Goal: Task Accomplishment & Management: Manage account settings

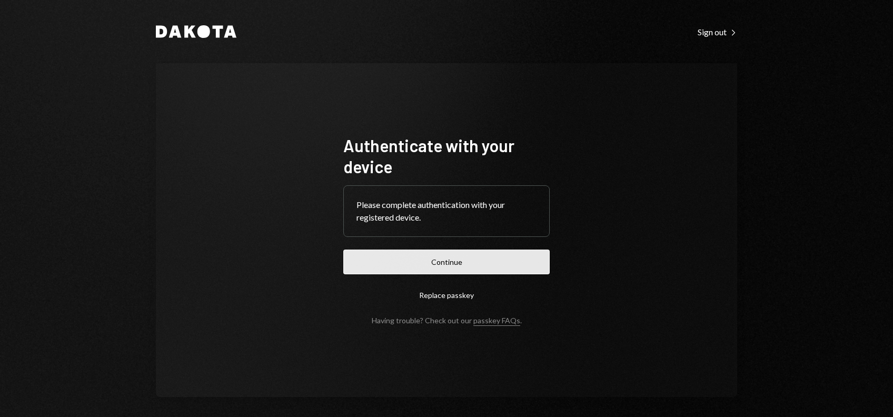
click at [442, 260] on button "Continue" at bounding box center [446, 262] width 206 height 25
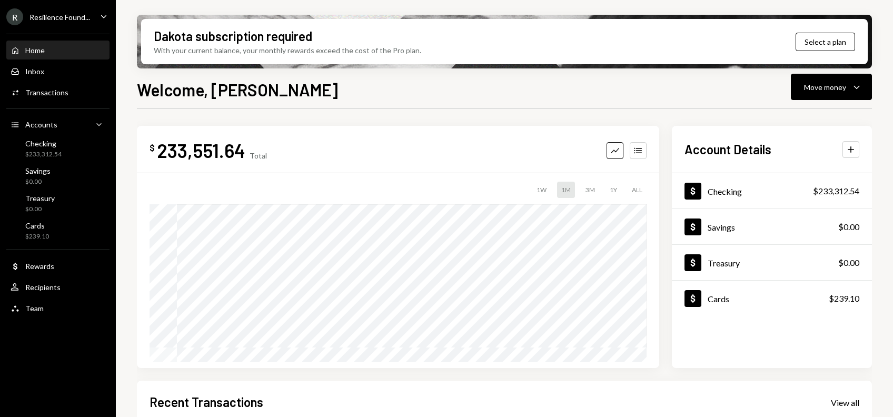
click at [58, 17] on div "Resilience Found..." at bounding box center [59, 17] width 61 height 9
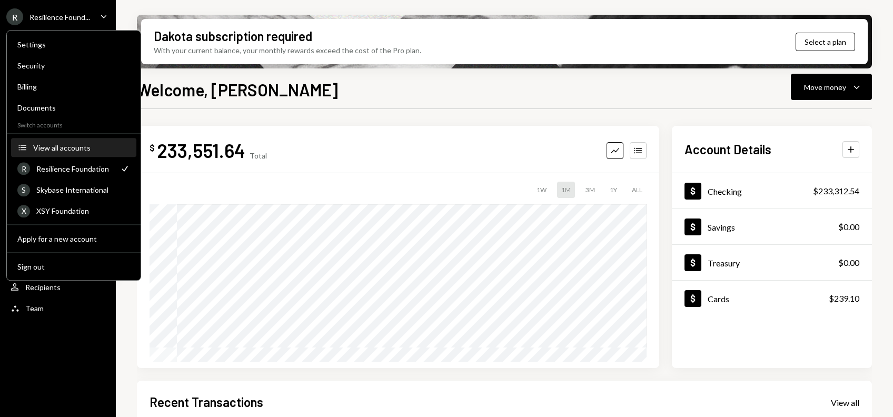
click at [71, 143] on div "View all accounts" at bounding box center [81, 147] width 97 height 9
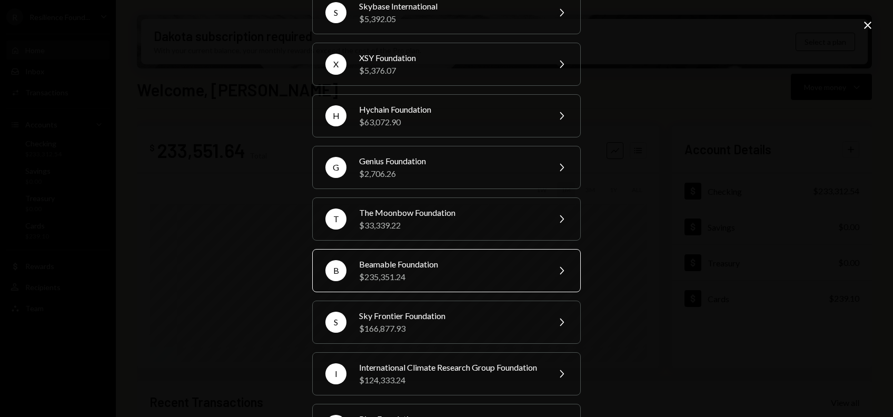
scroll to position [215, 0]
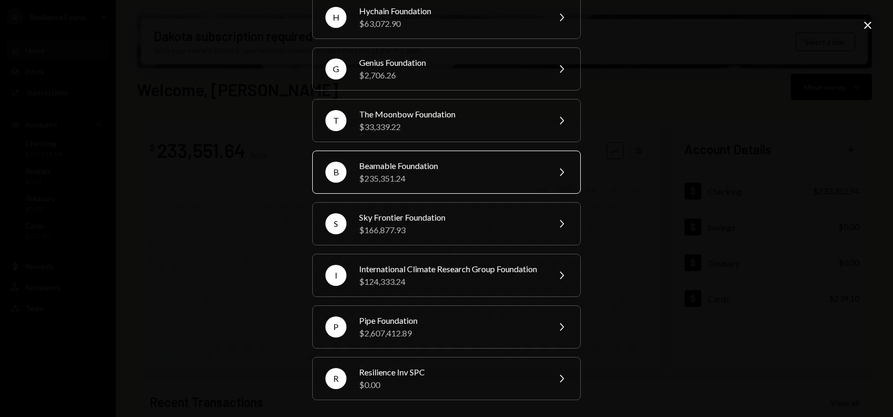
click at [398, 160] on div "Beamable Foundation" at bounding box center [450, 166] width 183 height 13
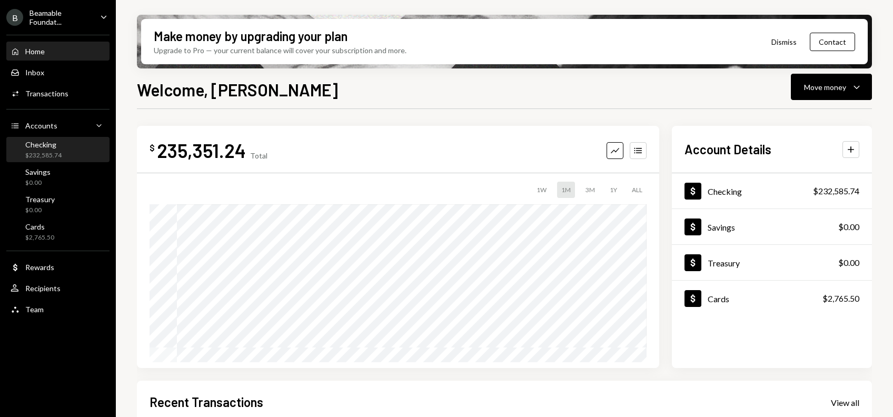
click at [73, 155] on div "Checking $232,585.74" at bounding box center [58, 150] width 95 height 20
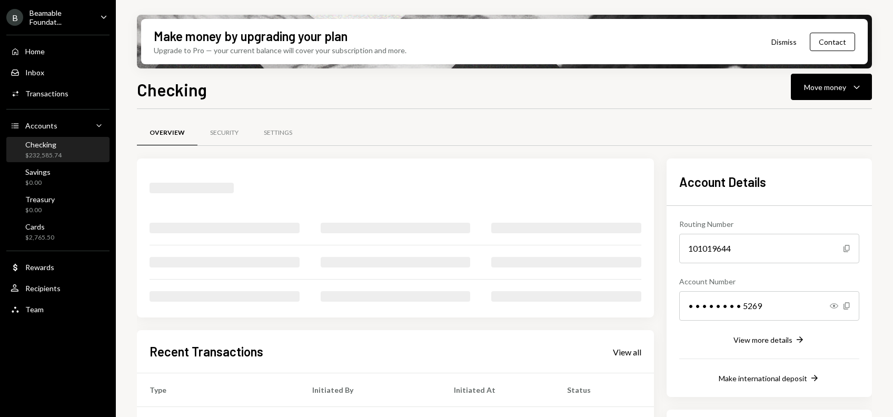
scroll to position [175, 0]
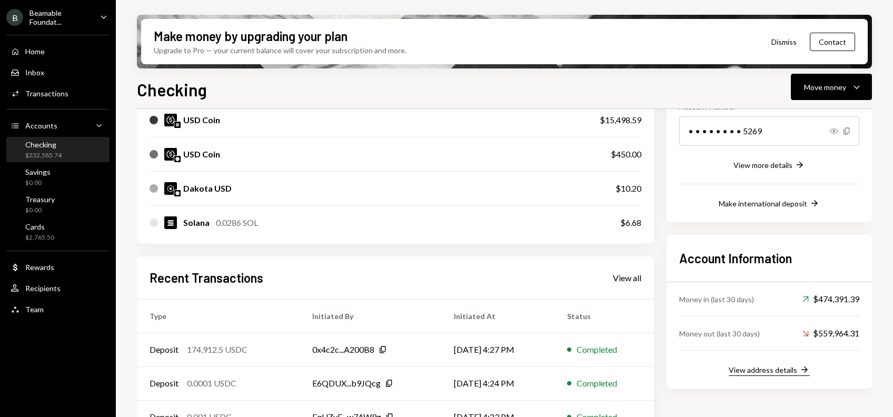
click at [744, 365] on div "View address details" at bounding box center [763, 369] width 68 height 9
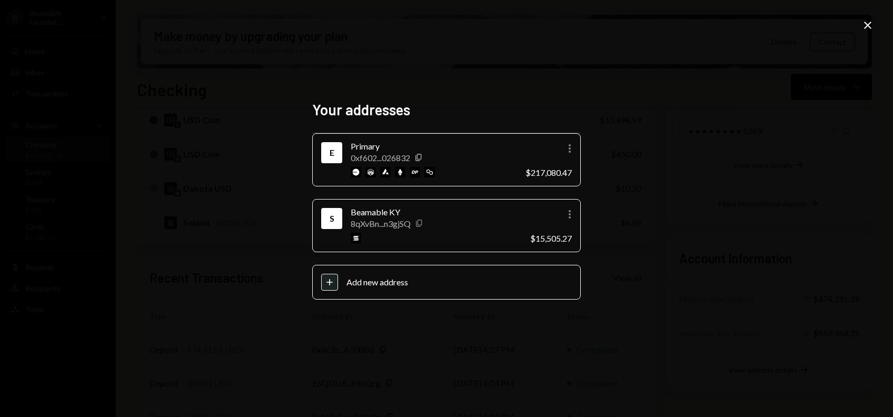
click at [420, 223] on icon "Copy" at bounding box center [419, 223] width 8 height 8
click at [461, 65] on div "Your addresses E Primary 0xf602...026832 Copy More $217,080.47 S Beamable KY 8q…" at bounding box center [446, 208] width 893 height 417
click at [649, 126] on div "Your addresses E Primary 0xf602...026832 Copy More $217,080.47 S Beamable KY 8q…" at bounding box center [446, 208] width 893 height 417
click at [421, 223] on icon "Copy" at bounding box center [419, 223] width 8 height 8
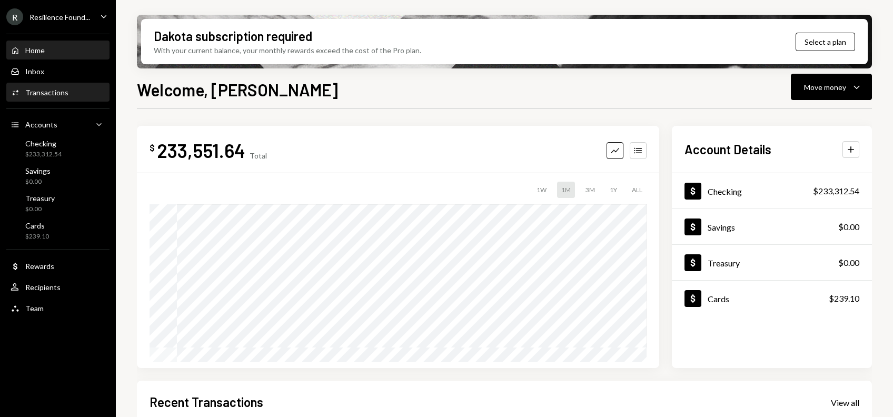
click at [60, 93] on div "Transactions" at bounding box center [46, 92] width 43 height 9
